Goal: Obtain resource: Download file/media

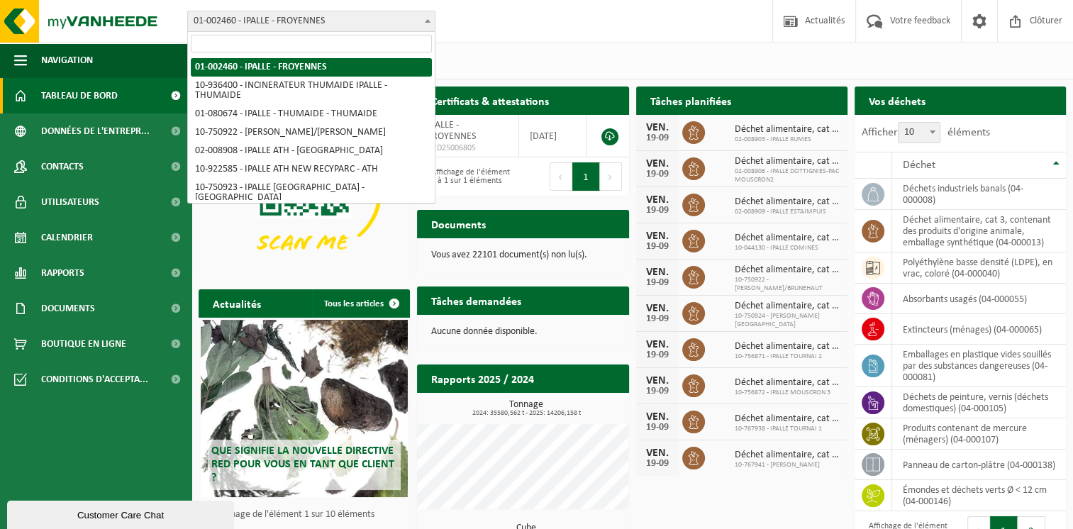
click at [429, 21] on b at bounding box center [428, 21] width 6 height 4
click at [465, 18] on div "Site: 01-002460 - [GEOGRAPHIC_DATA] - FROYENNES 10-936400 - INCINERATEUR THUMAI…" at bounding box center [536, 21] width 1073 height 43
click at [431, 21] on span at bounding box center [428, 20] width 14 height 18
click at [508, 18] on div "Site: 01-002460 - [GEOGRAPHIC_DATA] - FROYENNES 10-936400 - INCINERATEUR THUMAI…" at bounding box center [536, 21] width 1073 height 43
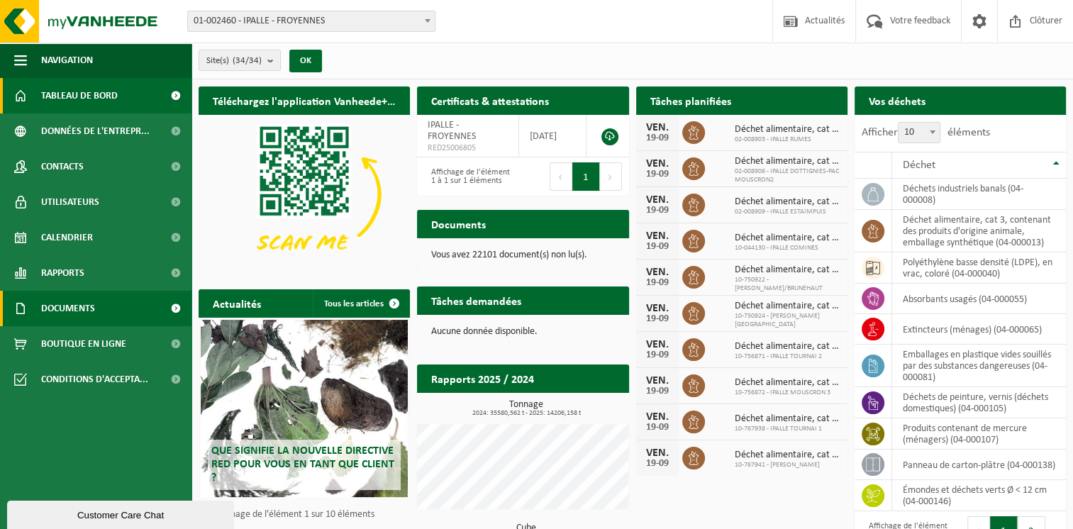
click at [174, 309] on span at bounding box center [176, 308] width 32 height 35
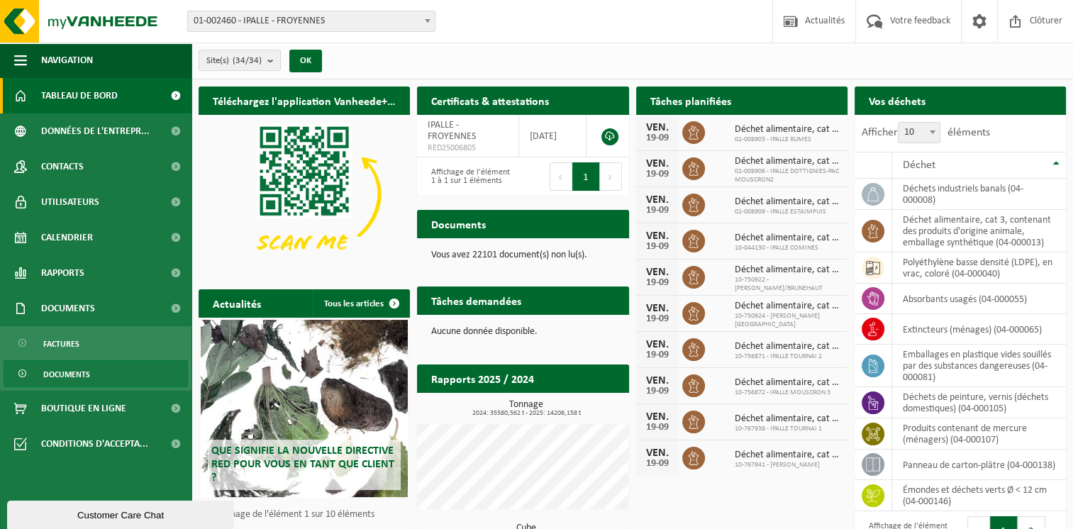
click at [113, 374] on link "Documents" at bounding box center [96, 373] width 184 height 27
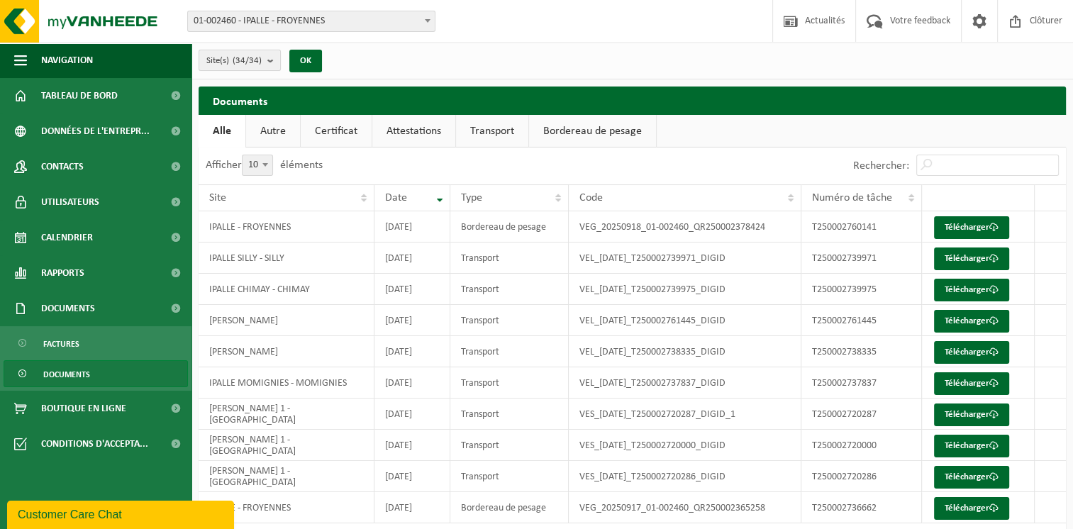
click at [267, 61] on button "Site(s) (34/34)" at bounding box center [240, 60] width 82 height 21
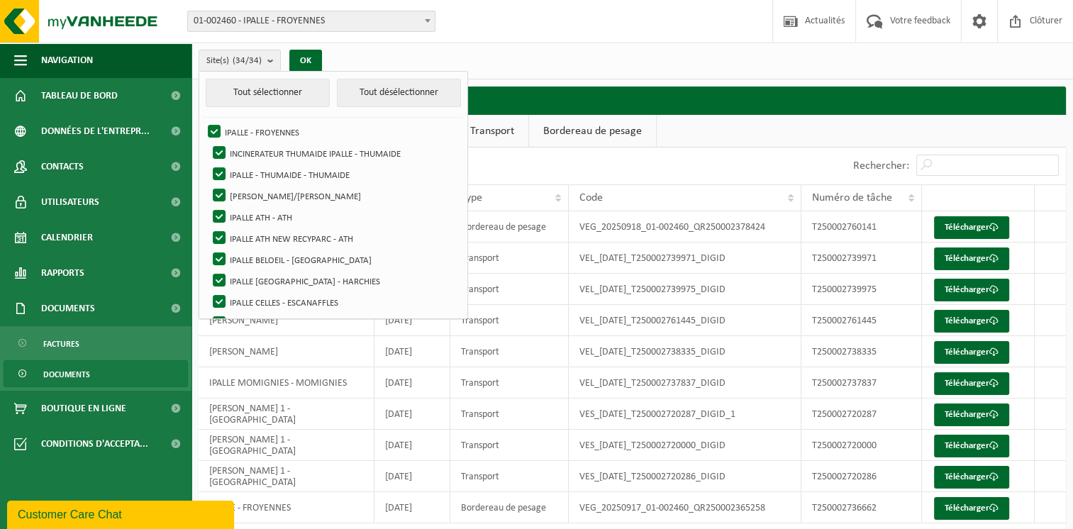
click at [397, 65] on div "Site(s) (34/34) Tout sélectionner Tout désélectionner IPALLE - FROYENNES INCINE…" at bounding box center [633, 61] width 882 height 37
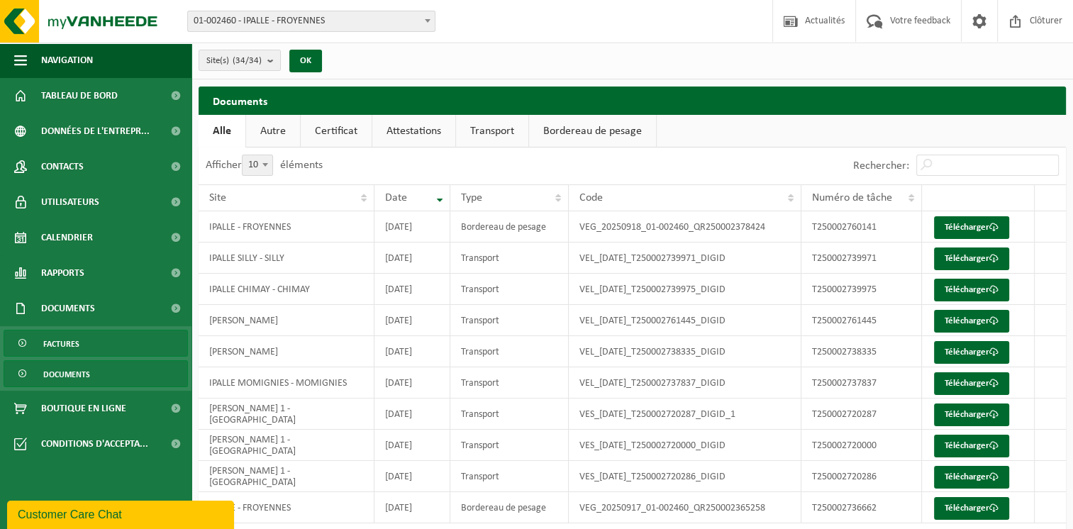
click at [103, 349] on link "Factures" at bounding box center [96, 343] width 184 height 27
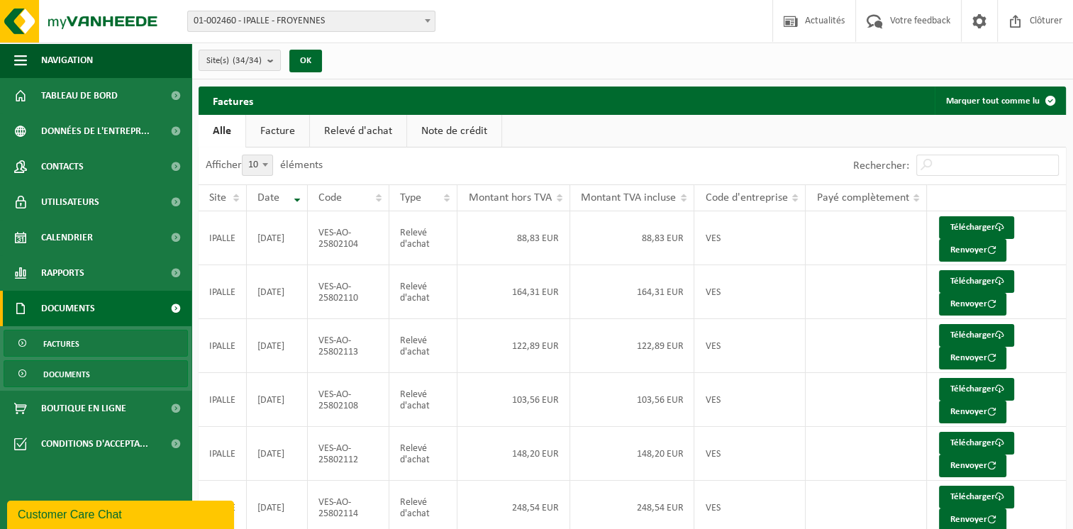
click at [92, 379] on link "Documents" at bounding box center [96, 373] width 184 height 27
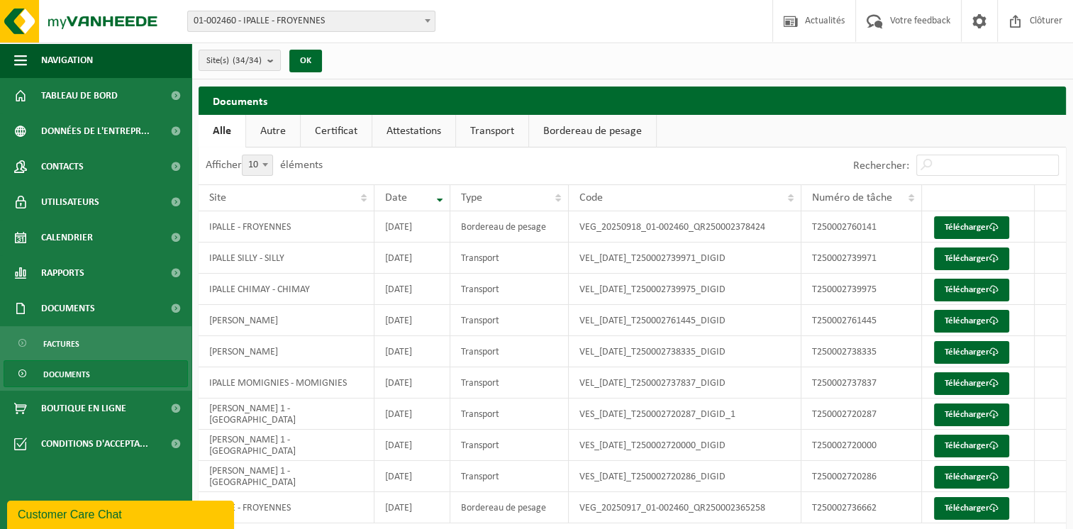
click at [281, 132] on link "Autre" at bounding box center [273, 131] width 54 height 33
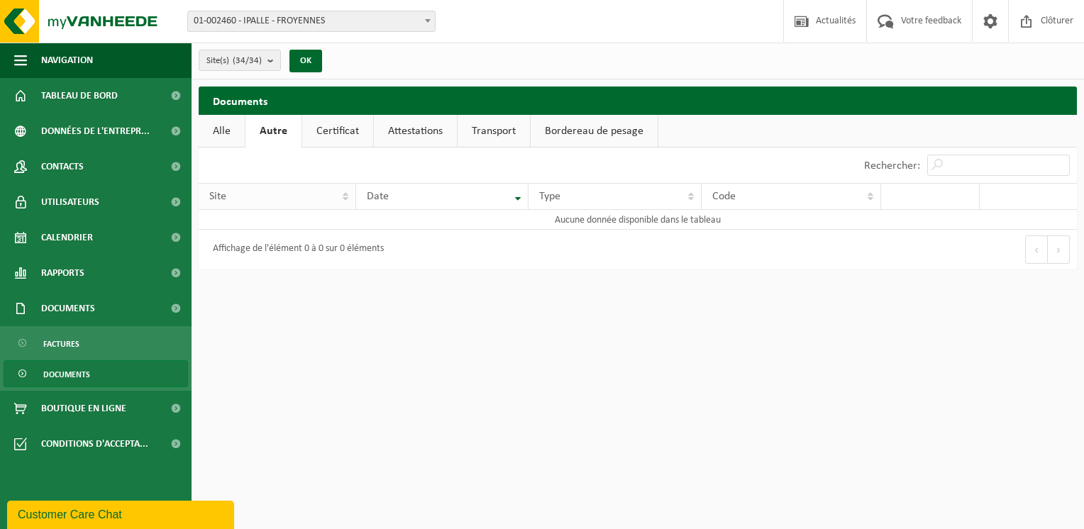
click at [339, 197] on th "Site" at bounding box center [277, 196] width 157 height 27
click at [175, 306] on span at bounding box center [176, 308] width 32 height 35
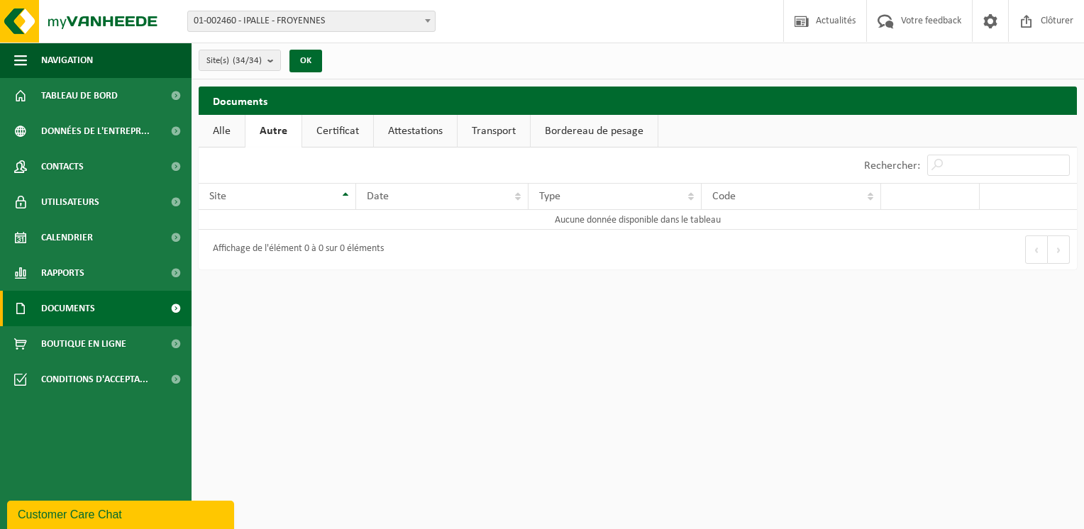
click at [177, 308] on span at bounding box center [176, 308] width 32 height 35
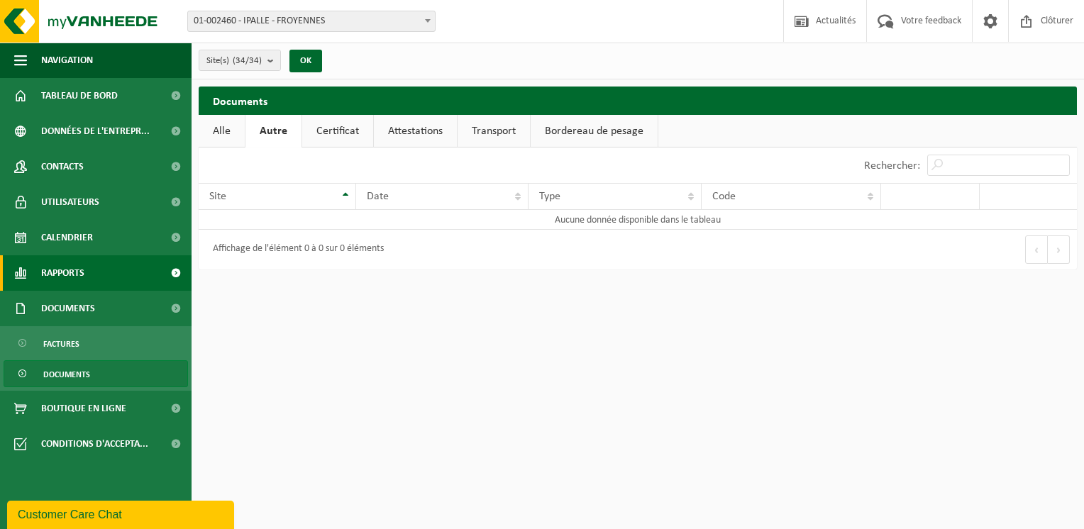
click at [177, 274] on span at bounding box center [176, 272] width 32 height 35
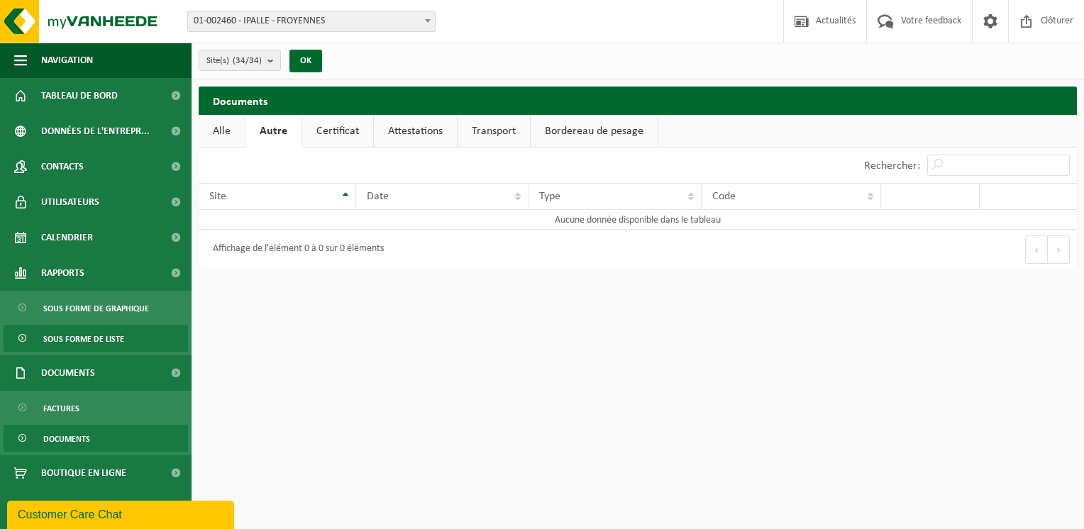
click at [113, 336] on span "Sous forme de liste" at bounding box center [83, 339] width 81 height 27
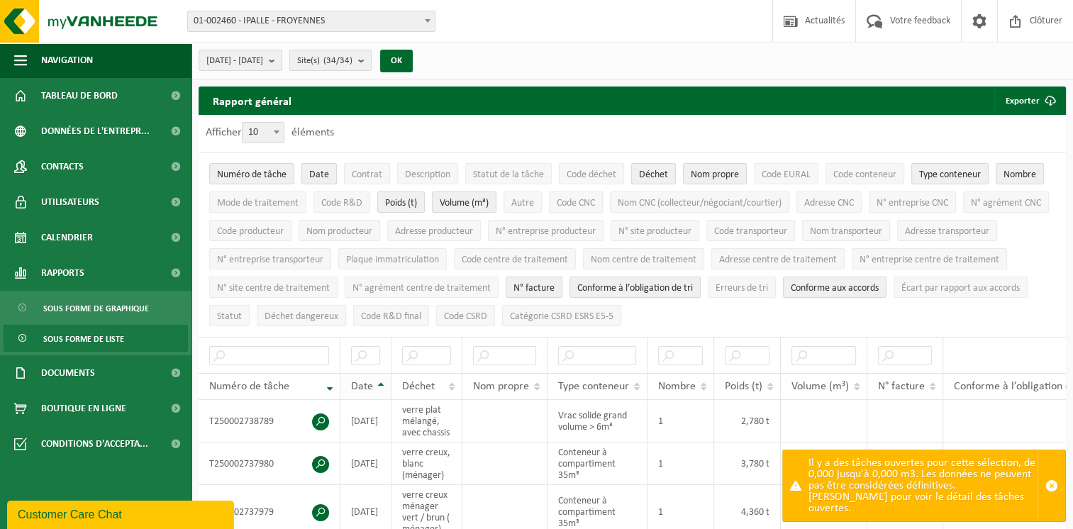
click at [379, 379] on th "Date" at bounding box center [365, 386] width 51 height 27
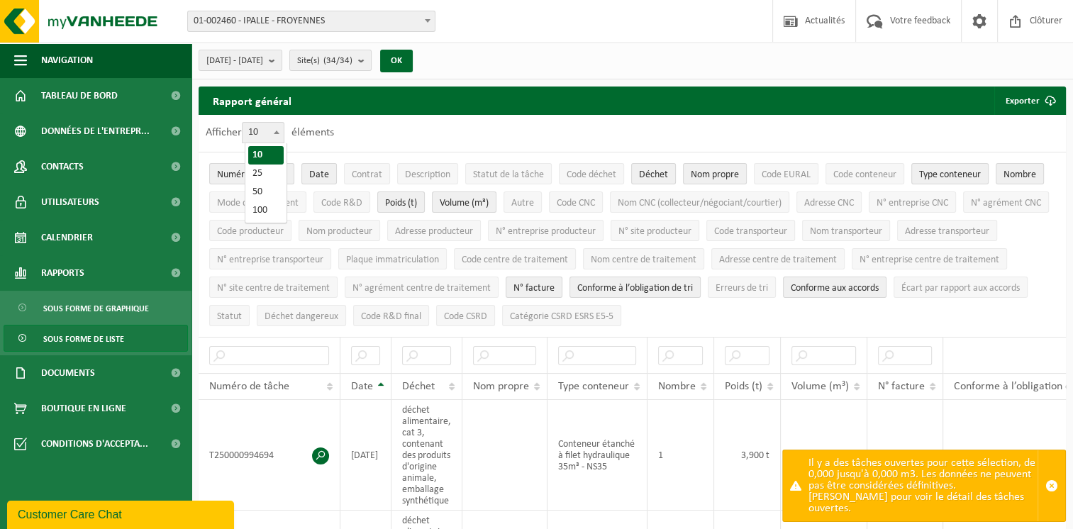
click at [279, 133] on b at bounding box center [277, 133] width 6 height 4
click at [281, 123] on select "10 25 50 100" at bounding box center [266, 122] width 43 height 1
select select "100"
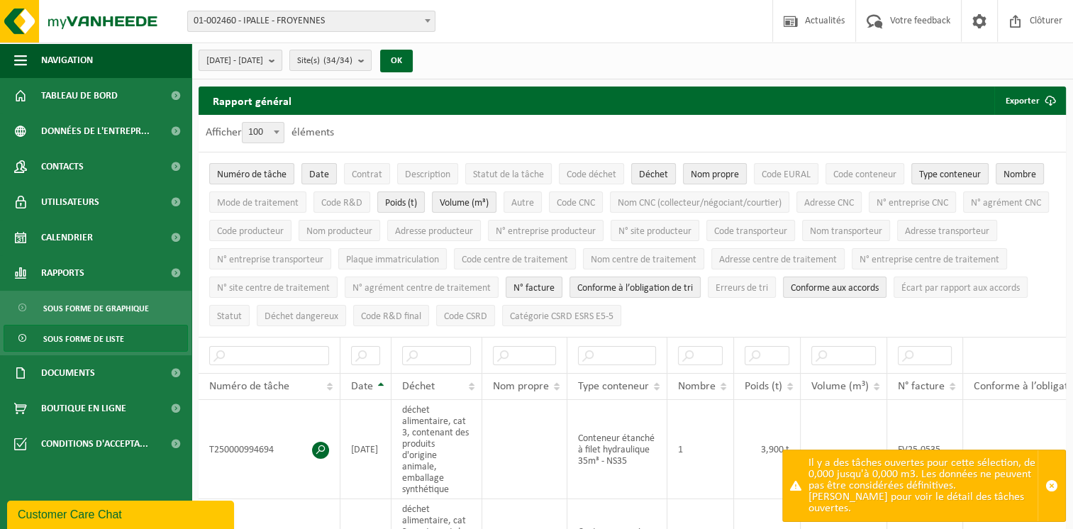
click at [282, 60] on b "submit" at bounding box center [275, 60] width 13 height 20
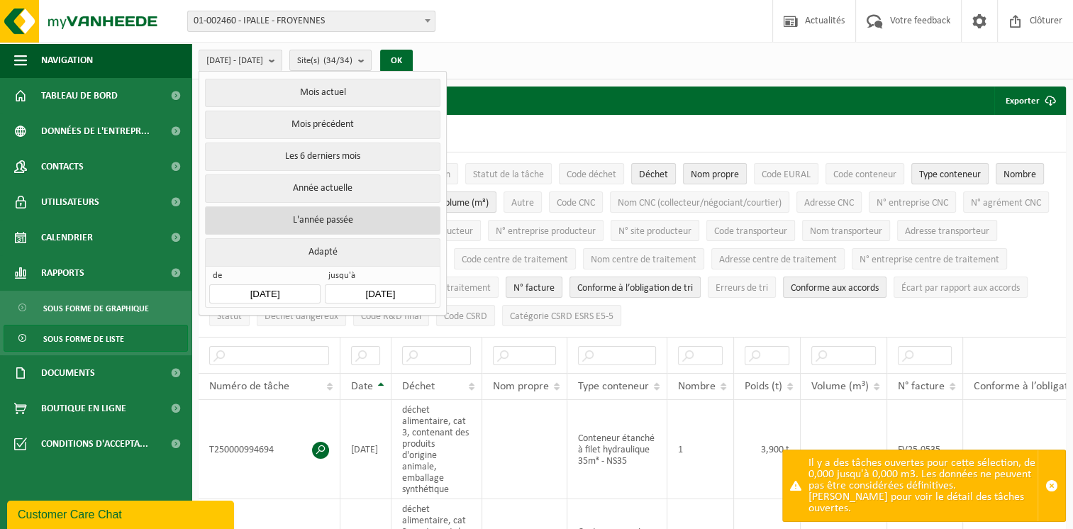
click at [282, 216] on button "L'année passée" at bounding box center [322, 220] width 235 height 28
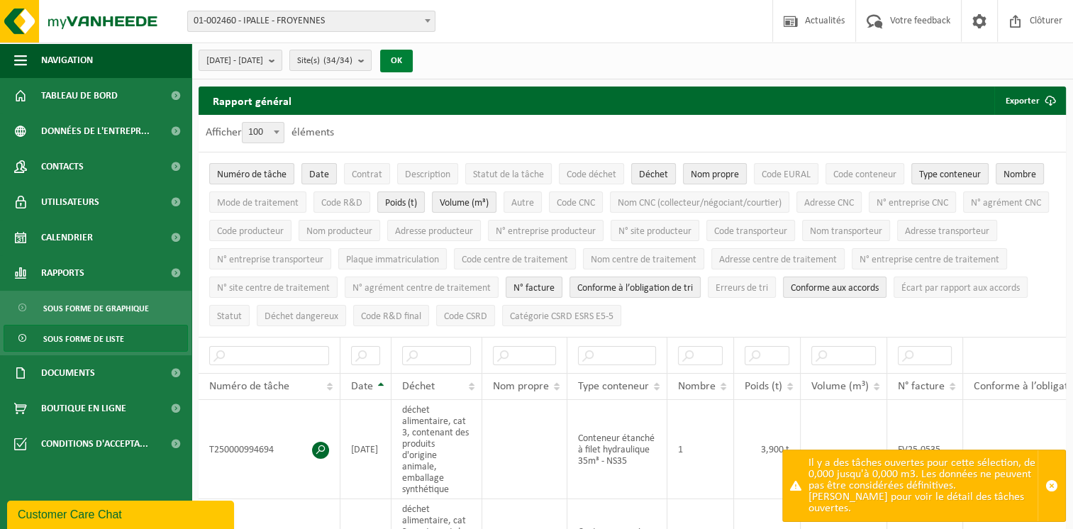
click at [413, 62] on button "OK" at bounding box center [396, 61] width 33 height 23
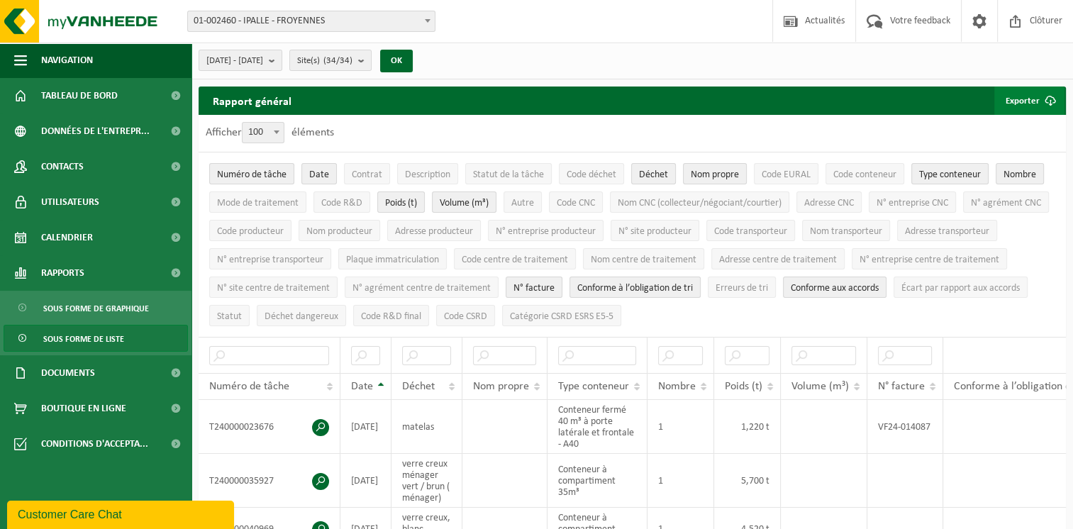
click at [1024, 102] on button "Exporter" at bounding box center [1029, 101] width 70 height 28
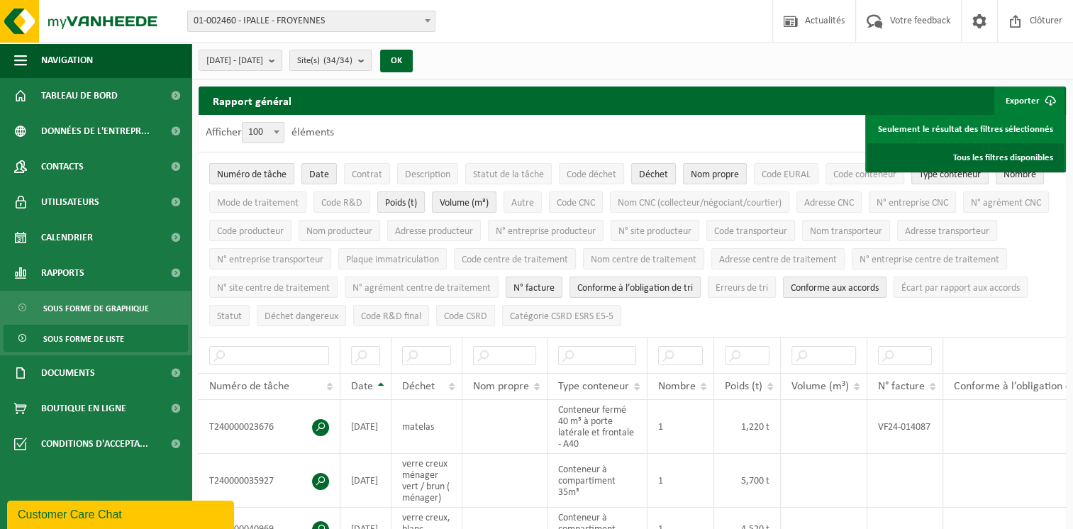
click at [1004, 157] on link "Tous les filtres disponibles" at bounding box center [965, 157] width 196 height 28
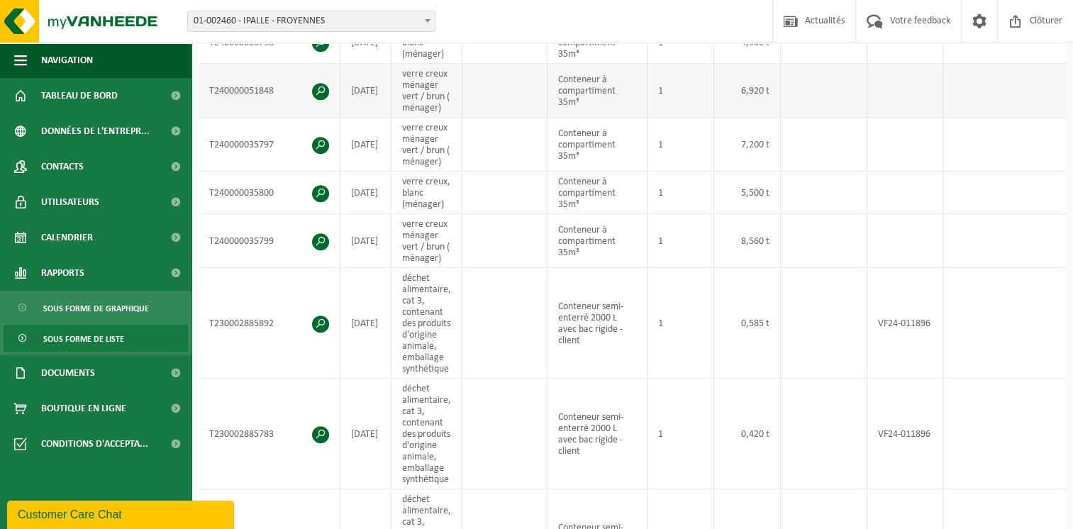
scroll to position [922, 0]
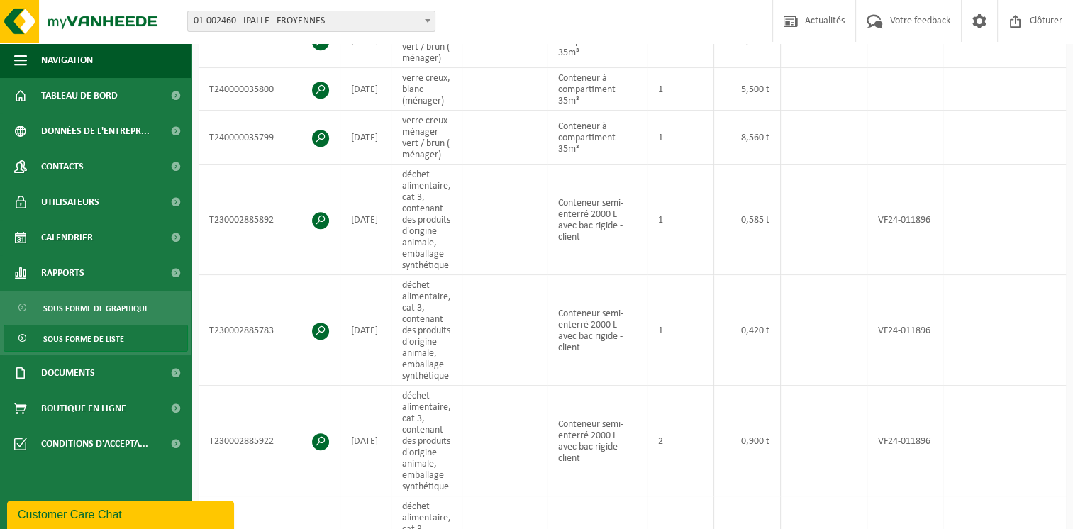
click at [667, 18] on div "Site: 01-002460 - [GEOGRAPHIC_DATA] - FROYENNES 10-936400 - INCINERATEUR THUMAI…" at bounding box center [536, 21] width 1073 height 43
